Goal: Find contact information: Find contact information

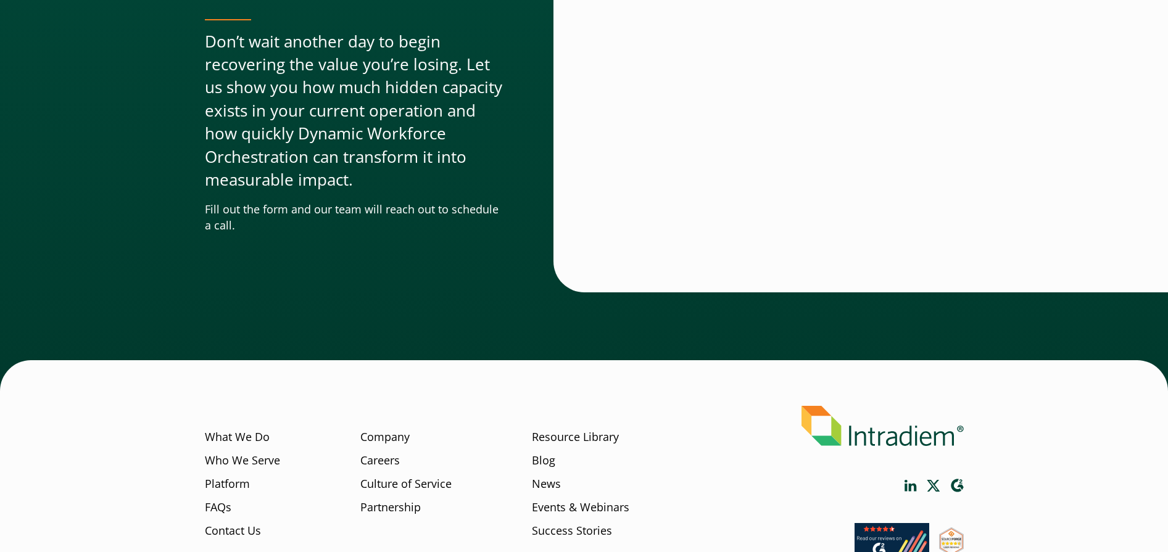
scroll to position [3755, 0]
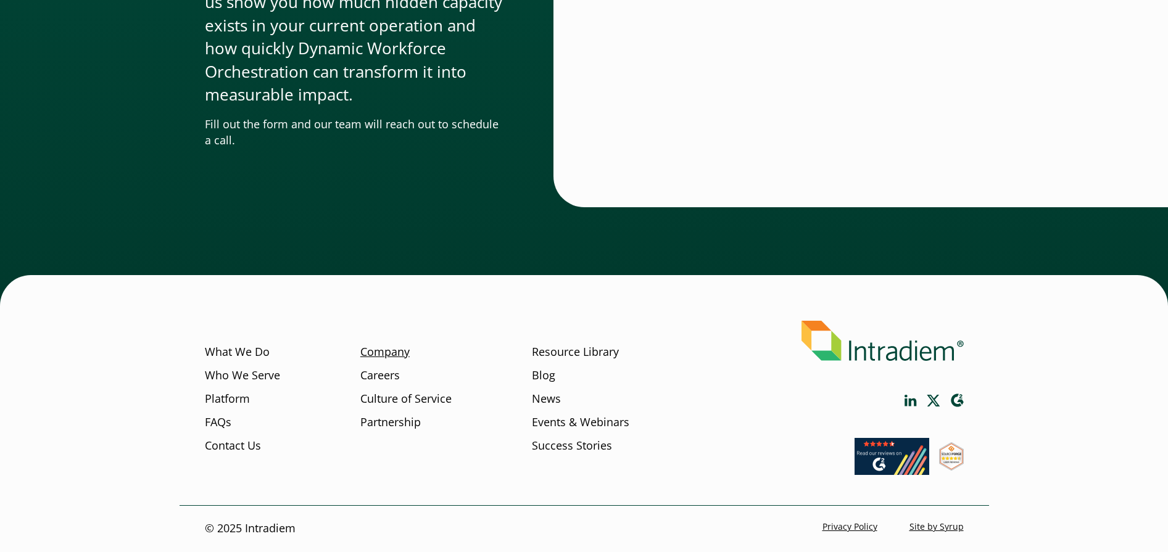
click at [395, 352] on link "Company" at bounding box center [384, 352] width 49 height 16
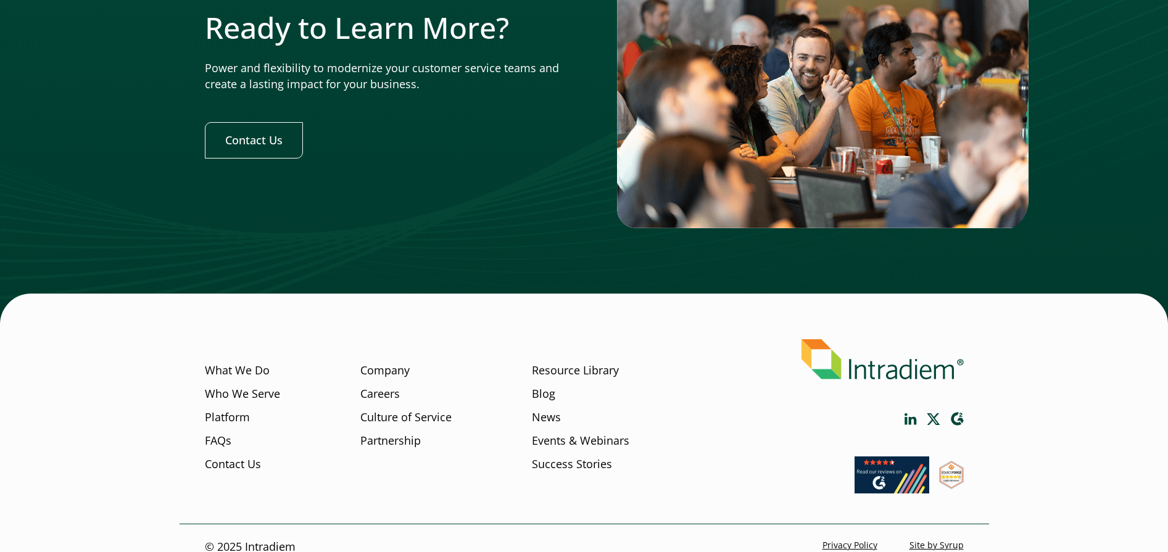
scroll to position [3824, 0]
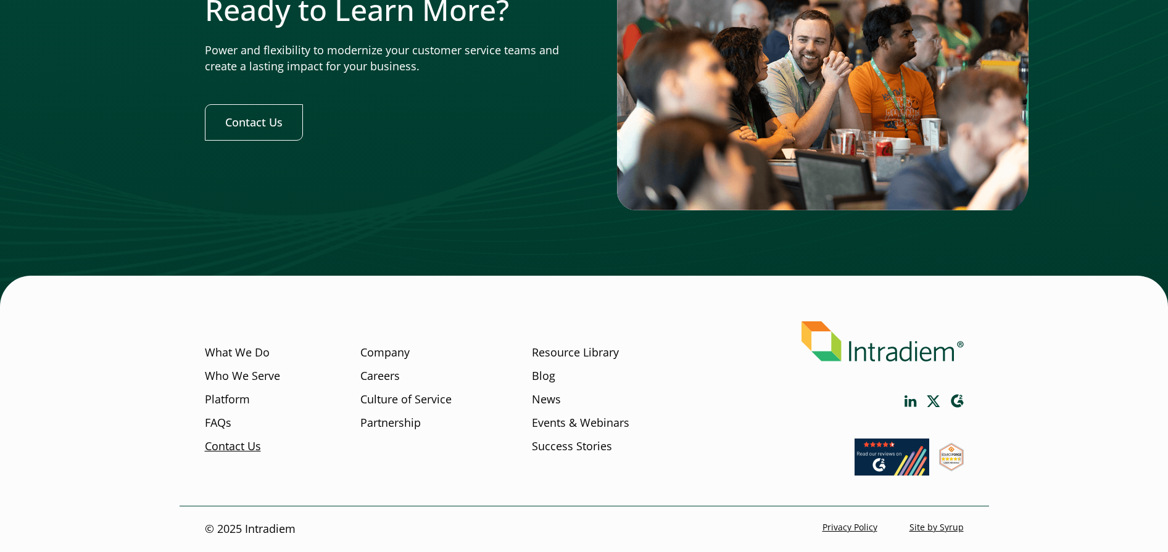
click at [245, 445] on link "Contact Us" at bounding box center [233, 446] width 56 height 16
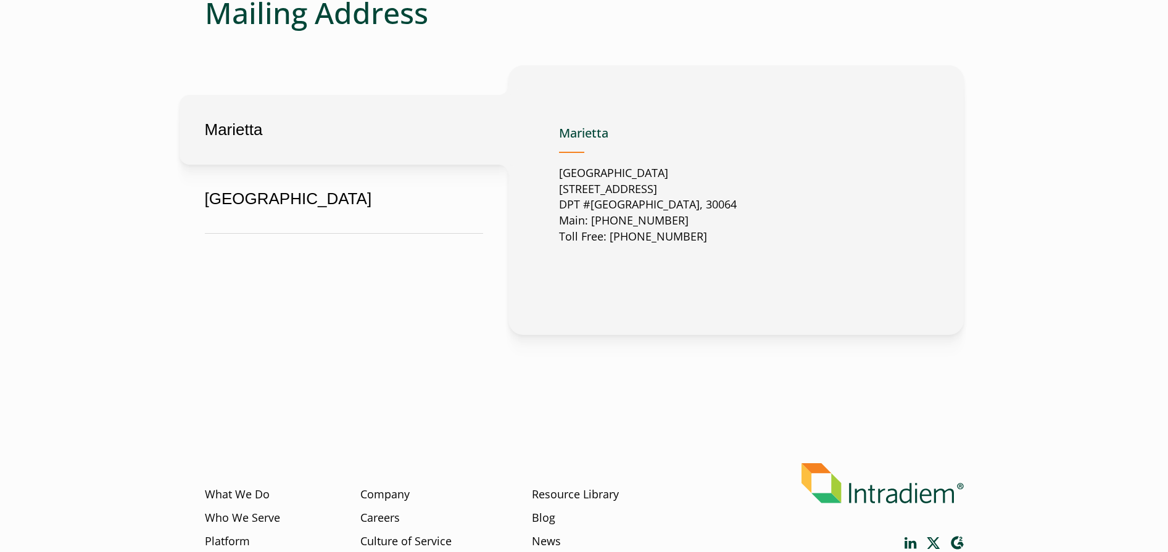
scroll to position [679, 0]
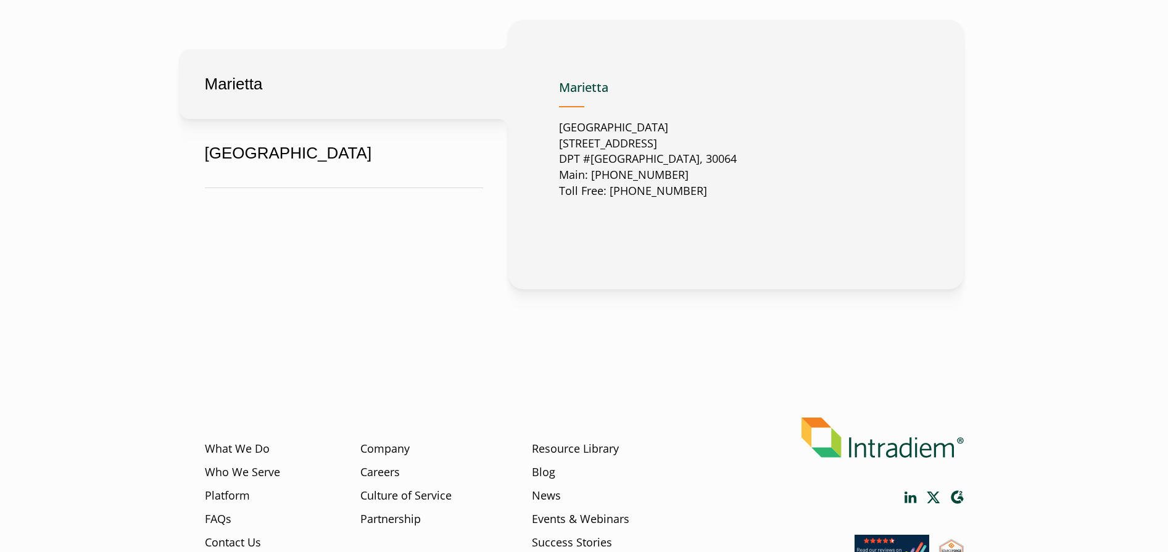
click at [339, 94] on button "Marietta" at bounding box center [344, 84] width 329 height 70
